Goal: Information Seeking & Learning: Learn about a topic

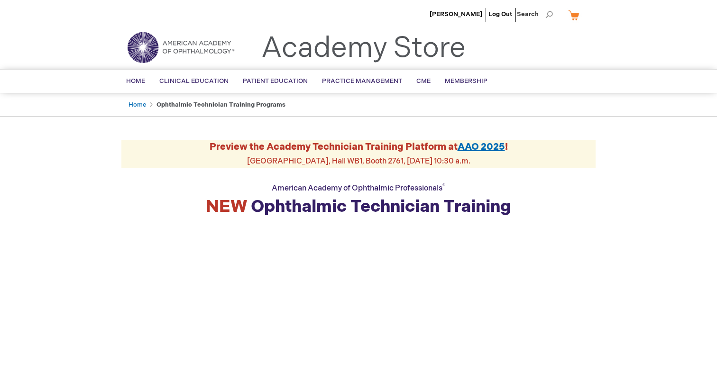
drag, startPoint x: 211, startPoint y: 146, endPoint x: 483, endPoint y: 165, distance: 273.4
click at [483, 165] on div "Preview the Academy Technician Training Platform at AAO 2025 ! Academy Theater,…" at bounding box center [358, 153] width 474 height 27
copy div "Preview the Academy Technician Training Platform at AAO 2025 ! Academy Theater,…"
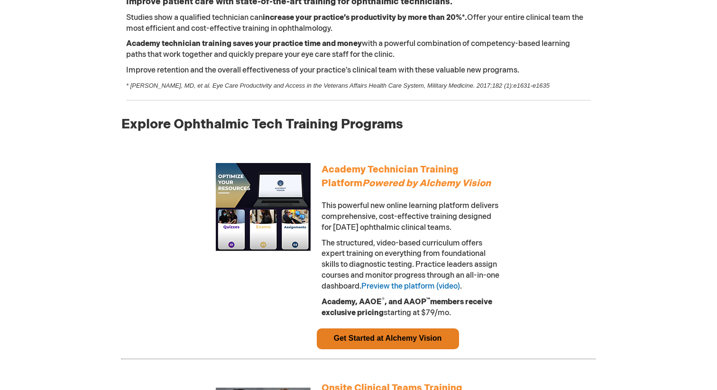
scroll to position [410, 0]
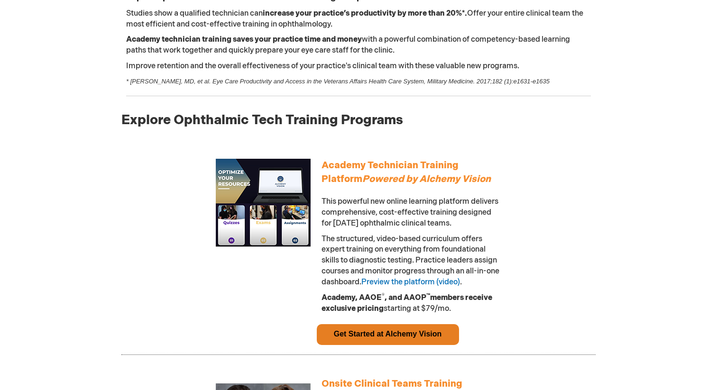
click at [390, 220] on span "This powerful new online learning platform delivers comprehensive, cost-effecti…" at bounding box center [410, 212] width 177 height 31
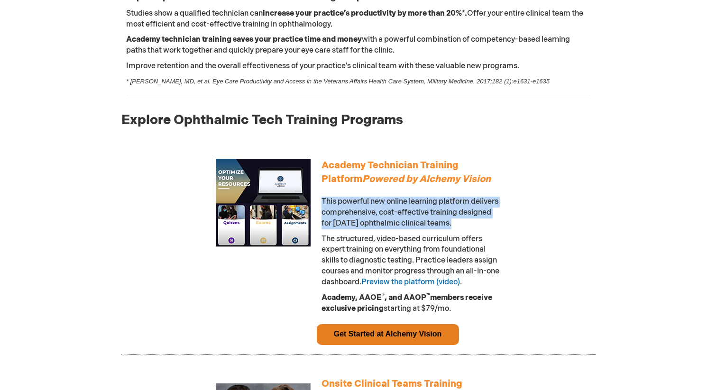
drag, startPoint x: 489, startPoint y: 224, endPoint x: 322, endPoint y: 201, distance: 168.6
click at [322, 201] on span "This powerful new online learning platform delivers comprehensive, cost-effecti…" at bounding box center [410, 212] width 177 height 31
copy span "This powerful new online learning platform delivers comprehensive, cost-effecti…"
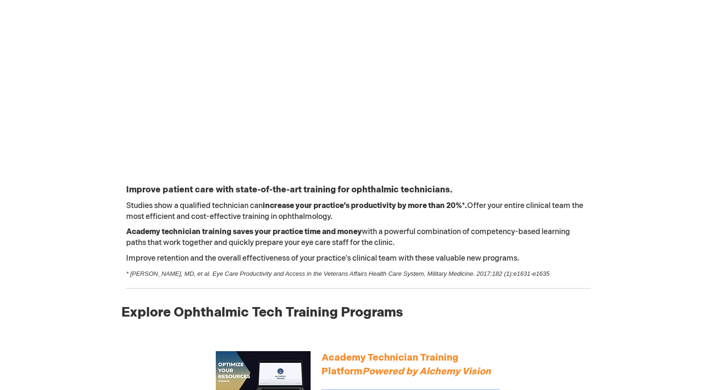
scroll to position [0, 0]
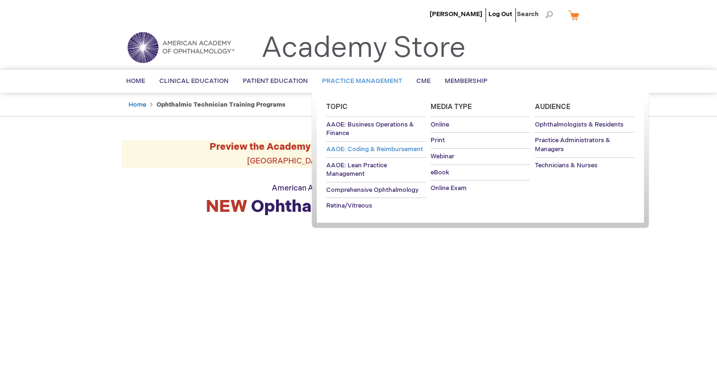
click at [373, 148] on span "AAOE: Coding & Reimbursement" at bounding box center [374, 150] width 97 height 8
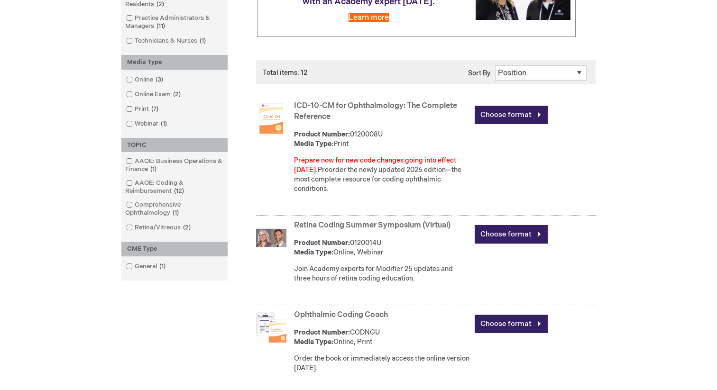
scroll to position [212, 0]
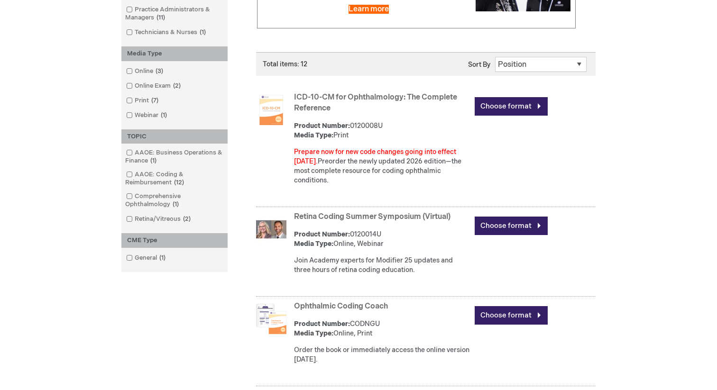
click at [365, 96] on link "ICD-10-CM for Ophthalmology: The Complete Reference" at bounding box center [375, 103] width 163 height 20
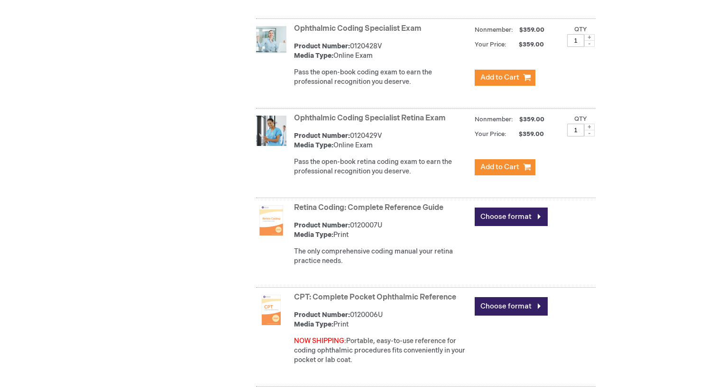
scroll to position [669, 0]
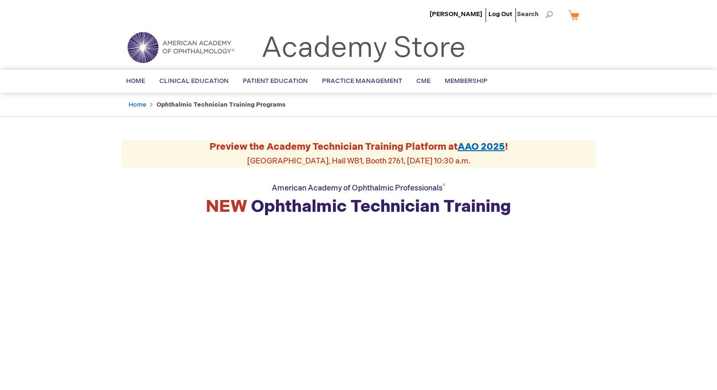
click at [319, 46] on link "Academy Store" at bounding box center [363, 48] width 204 height 34
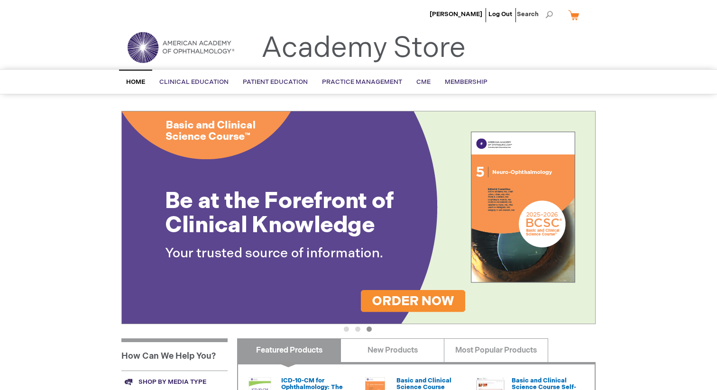
click at [348, 328] on button "1" at bounding box center [346, 329] width 5 height 5
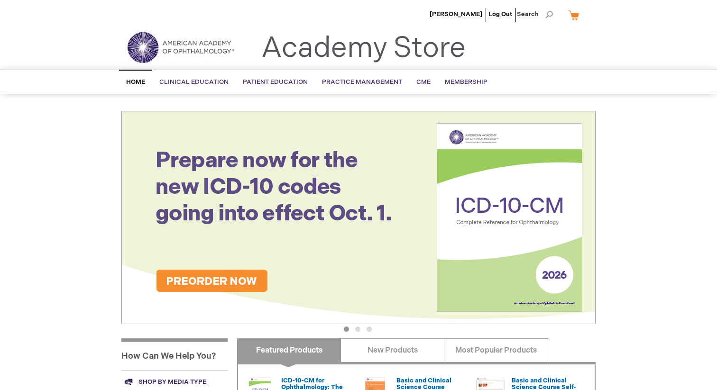
click at [366, 271] on img at bounding box center [358, 217] width 474 height 213
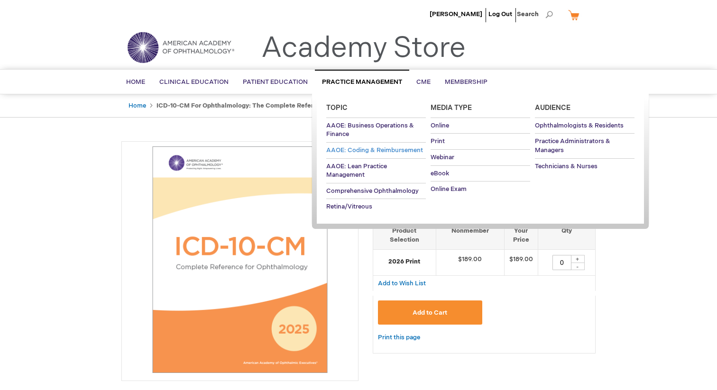
click at [376, 151] on span "AAOE: Coding & Reimbursement" at bounding box center [374, 151] width 97 height 8
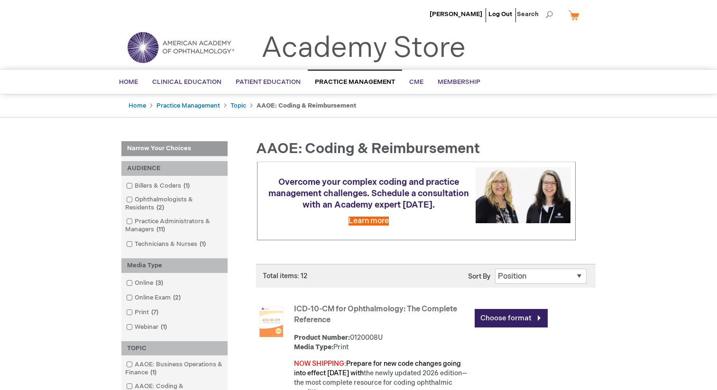
click at [353, 51] on link "Academy Store" at bounding box center [363, 48] width 204 height 34
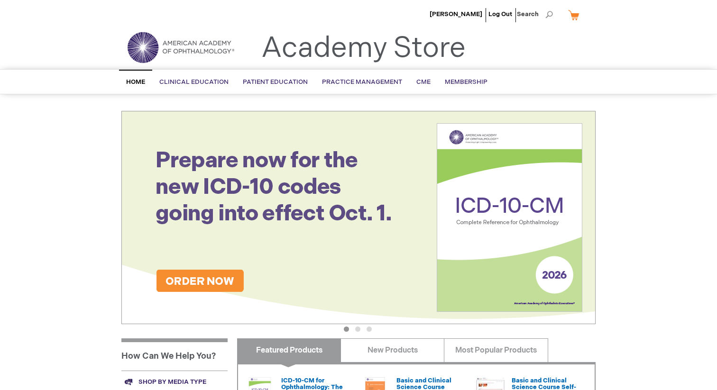
click at [358, 327] on button "2" at bounding box center [357, 329] width 5 height 5
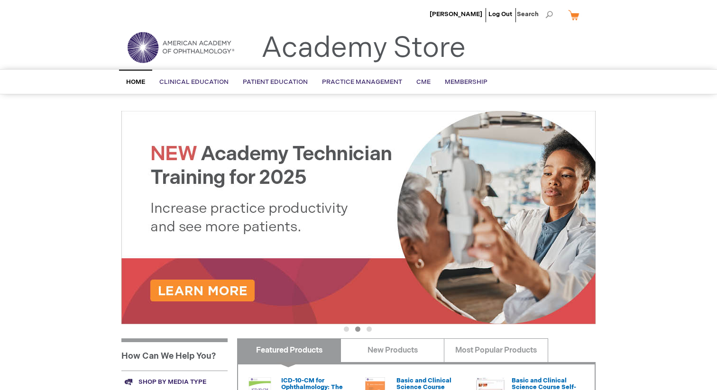
click at [348, 328] on button "1" at bounding box center [346, 329] width 5 height 5
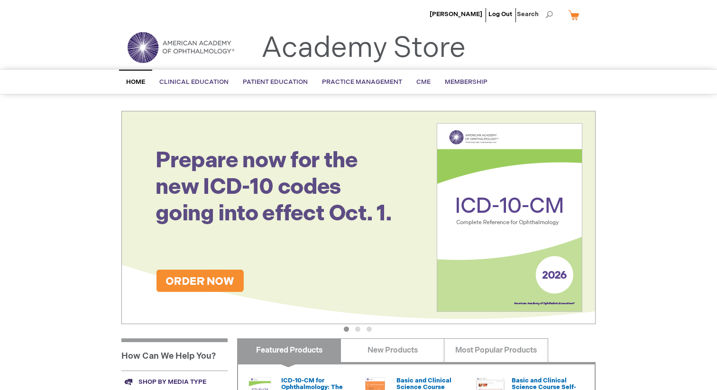
click at [359, 328] on button "2" at bounding box center [357, 329] width 5 height 5
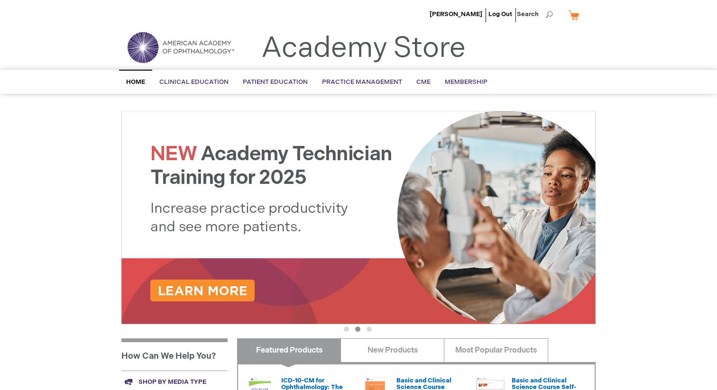
click at [348, 328] on button "1" at bounding box center [346, 329] width 5 height 5
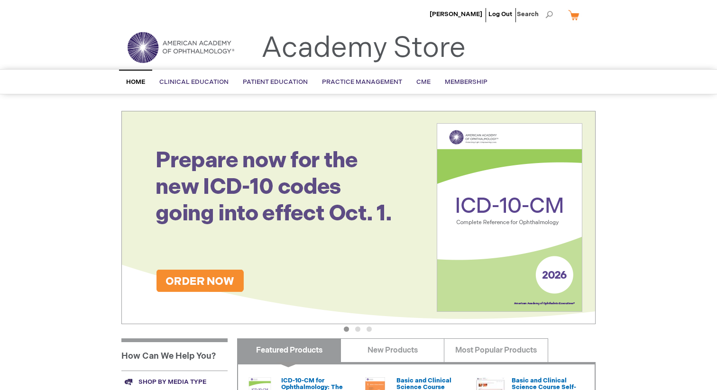
click at [358, 328] on button "2" at bounding box center [357, 329] width 5 height 5
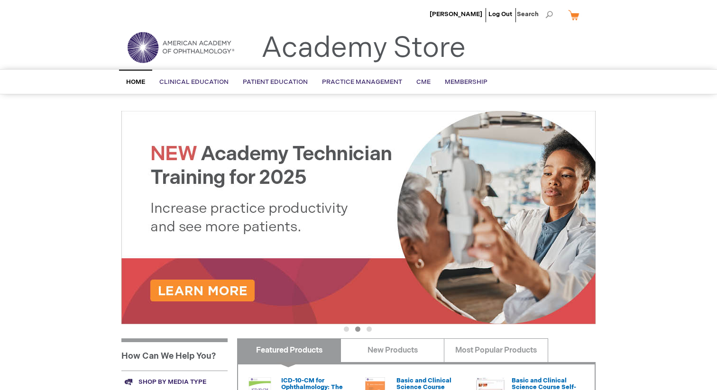
click at [349, 329] on button "1" at bounding box center [346, 329] width 5 height 5
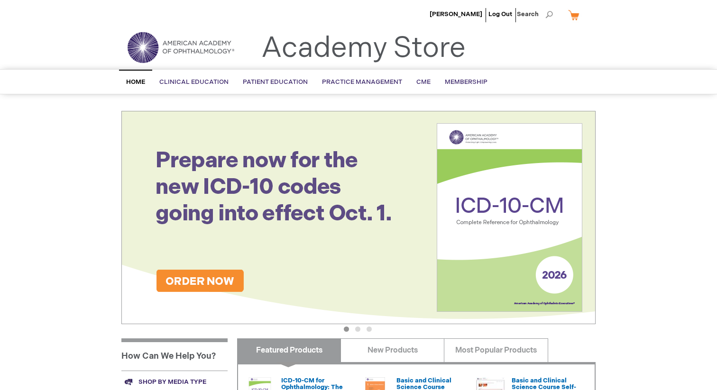
click at [356, 280] on img at bounding box center [358, 217] width 474 height 213
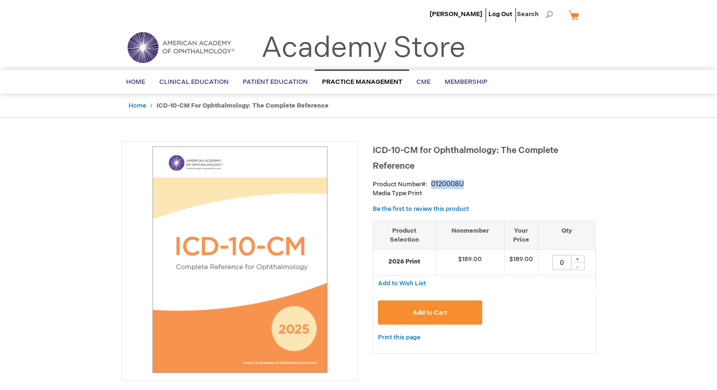
drag, startPoint x: 464, startPoint y: 185, endPoint x: 432, endPoint y: 185, distance: 31.8
click at [432, 185] on div "Product Number 0120008U" at bounding box center [484, 184] width 223 height 9
copy div "0120008U"
click at [357, 49] on link "Academy Store" at bounding box center [363, 48] width 204 height 34
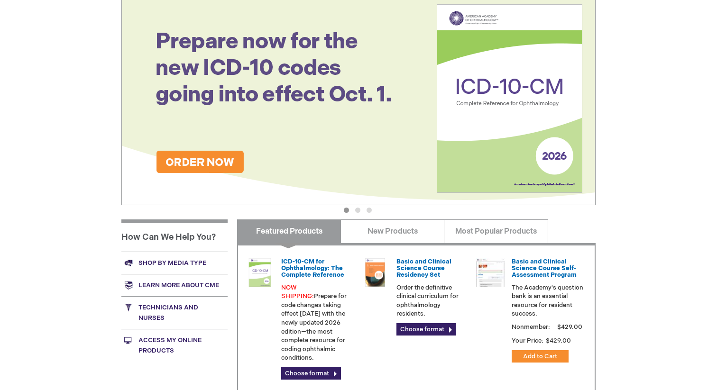
scroll to position [122, 0]
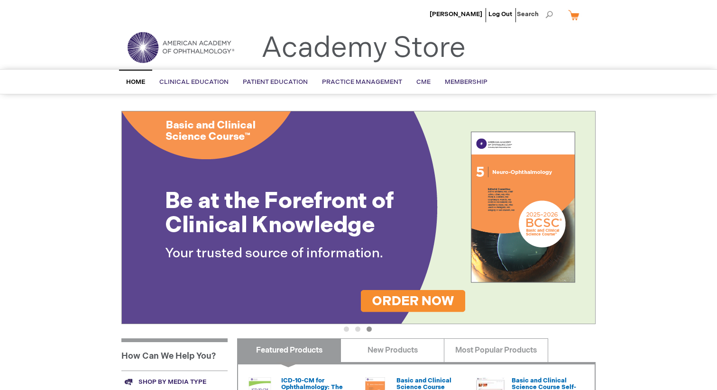
click at [401, 171] on img at bounding box center [358, 217] width 474 height 213
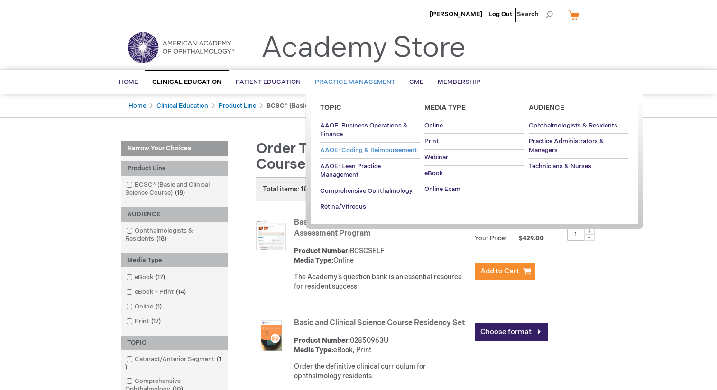
click at [392, 150] on span "AAOE: Coding & Reimbursement" at bounding box center [368, 151] width 97 height 8
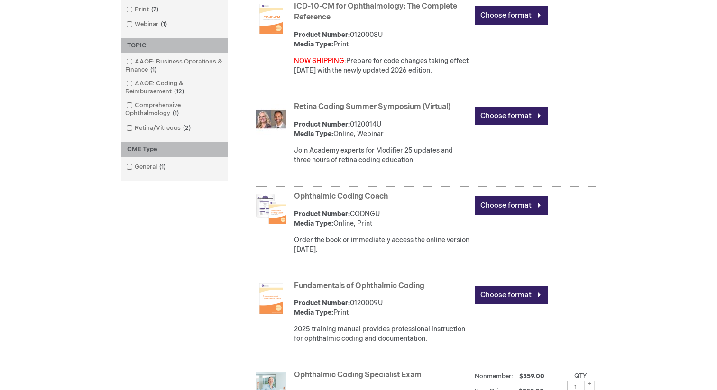
scroll to position [302, 0]
